Goal: Task Accomplishment & Management: Use online tool/utility

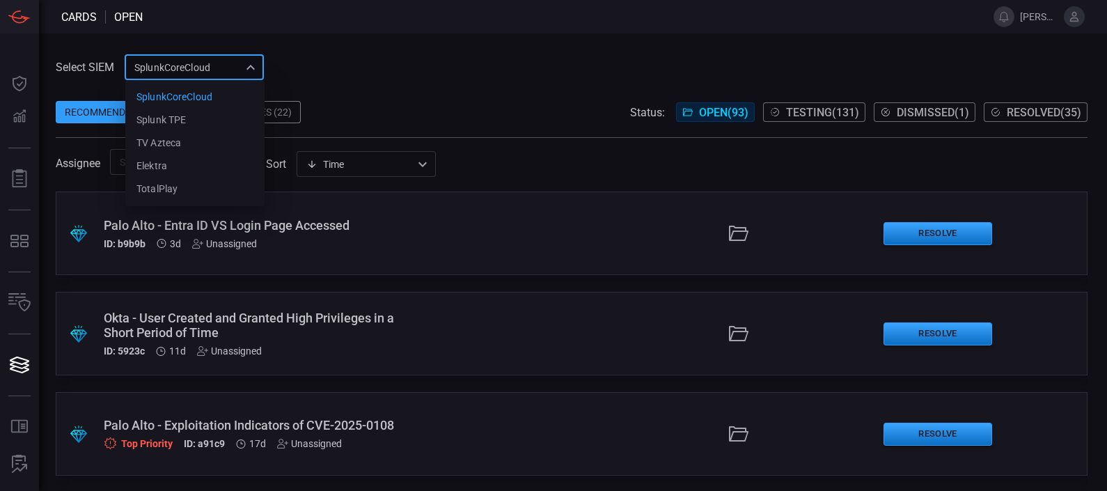
click at [188, 65] on div "SplunkCoreCloud f748d276-46a5-4bd3-b149-f2461a2fe2c5 SplunkCoreCloud Splunk TPE…" at bounding box center [194, 67] width 139 height 26
click at [292, 76] on div at bounding box center [553, 245] width 1107 height 491
click at [219, 70] on div "SplunkCoreCloud f748d276-46a5-4bd3-b149-f2461a2fe2c5 SplunkCoreCloud Splunk TPE…" at bounding box center [194, 67] width 139 height 26
click at [187, 128] on li "Splunk TPE" at bounding box center [194, 120] width 139 height 23
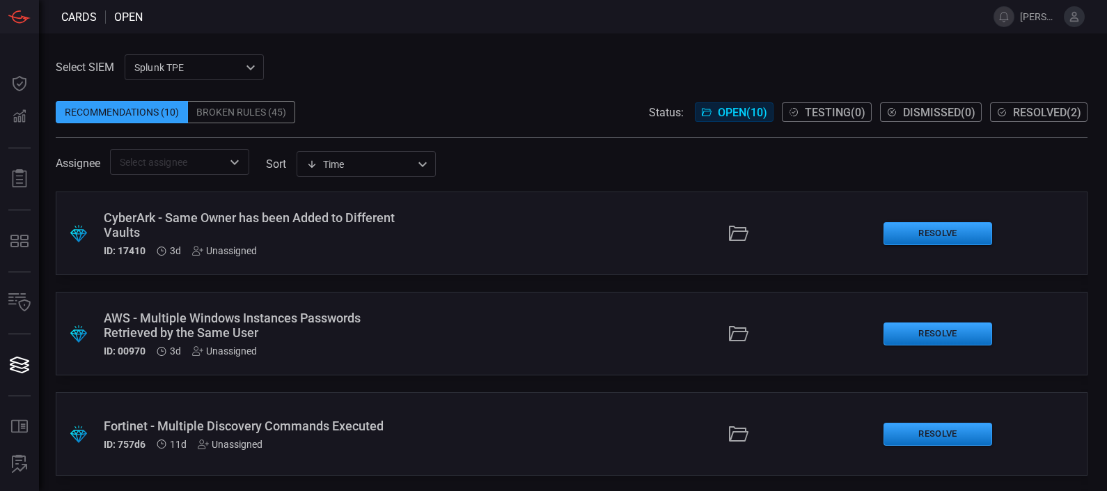
click at [238, 109] on div "Broken Rules (45)" at bounding box center [241, 112] width 107 height 22
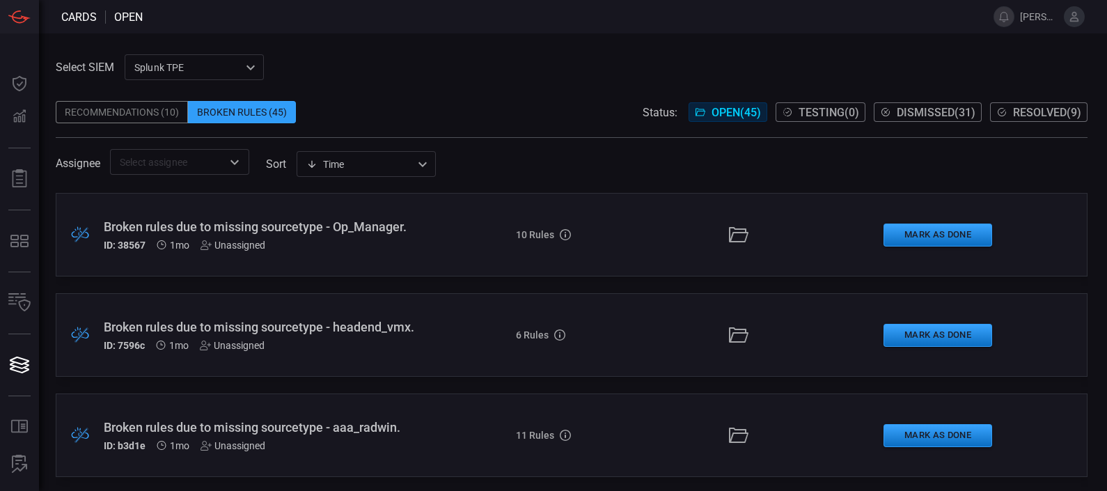
scroll to position [201, 0]
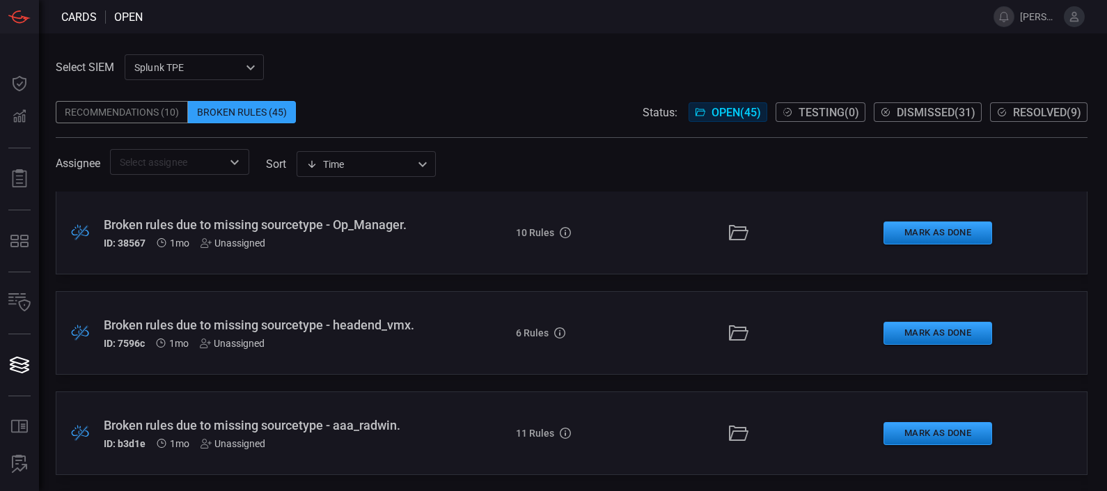
click at [230, 229] on div "Broken rules due to missing sourcetype - Op_Manager." at bounding box center [260, 224] width 312 height 15
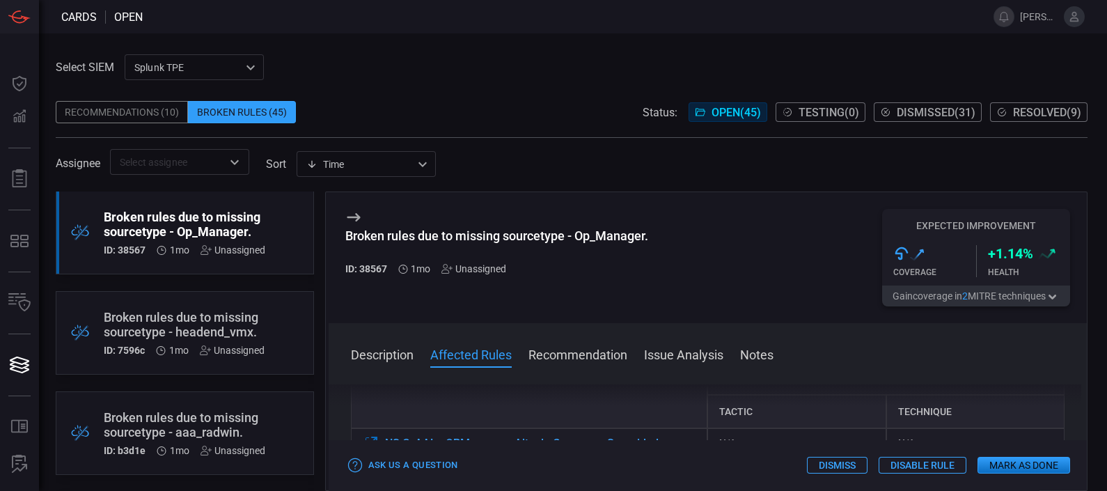
scroll to position [186, 0]
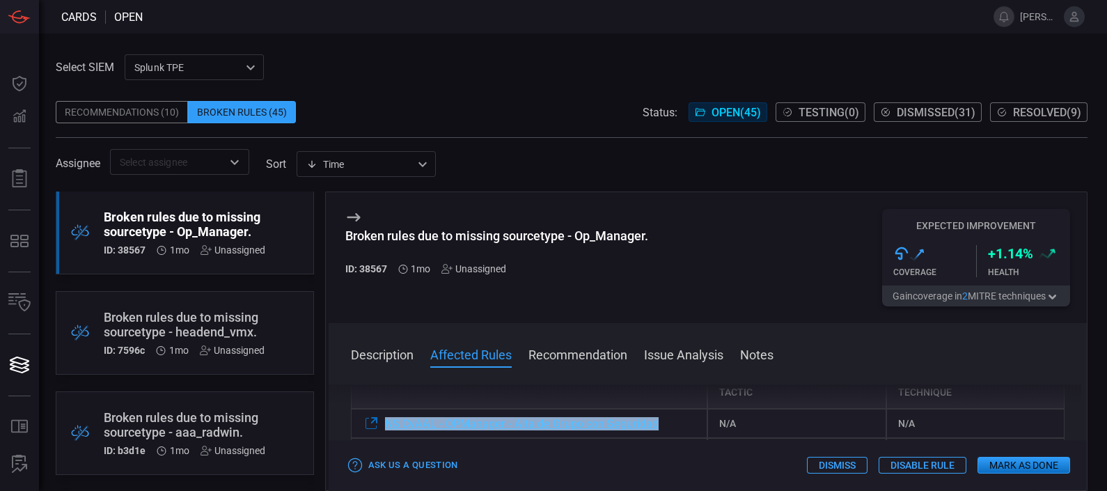
drag, startPoint x: 686, startPoint y: 428, endPoint x: 385, endPoint y: 423, distance: 301.4
click at [385, 423] on div "NS CyAAL - OPManager - Alta de Grupo con Seguridad" at bounding box center [529, 423] width 357 height 29
copy span "NS CyAAL - OPManager - Alta de Grupo con Seguridad"
